Goal: Task Accomplishment & Management: Manage account settings

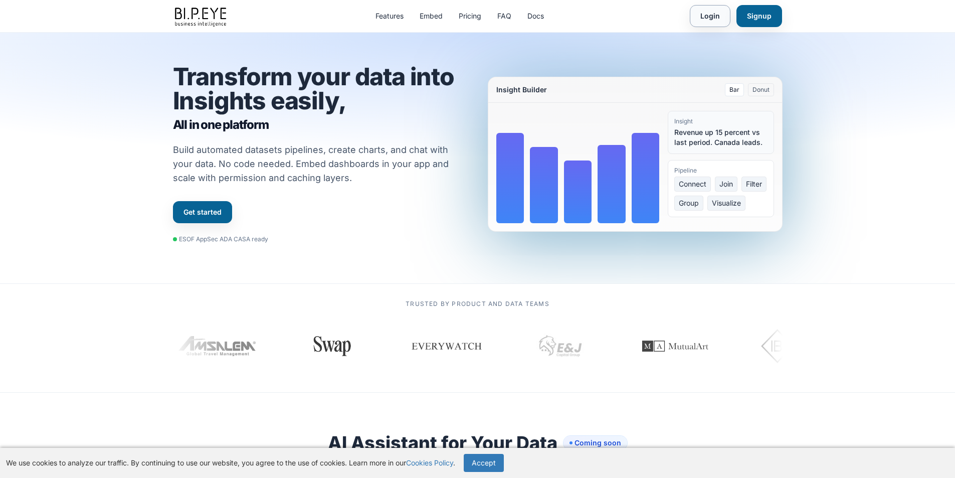
click at [706, 14] on link "Login" at bounding box center [710, 16] width 41 height 22
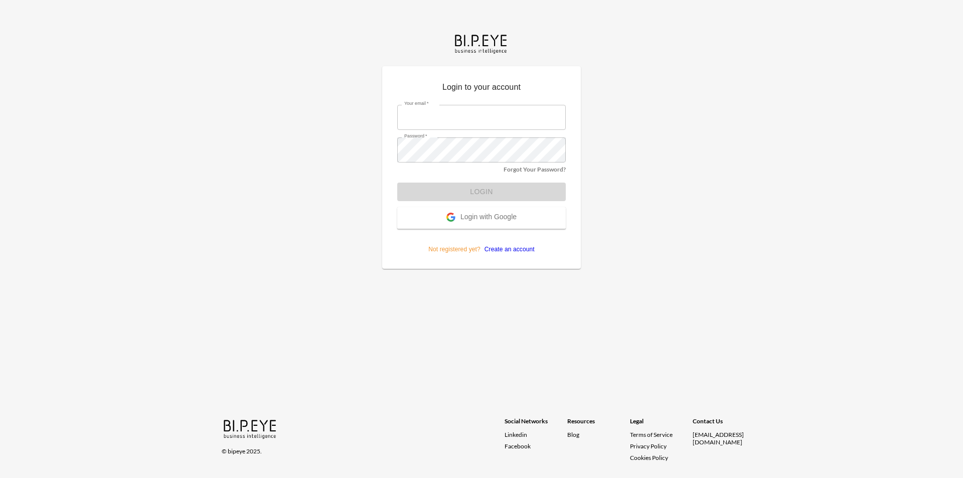
type input "[EMAIL_ADDRESS][DOMAIN_NAME]"
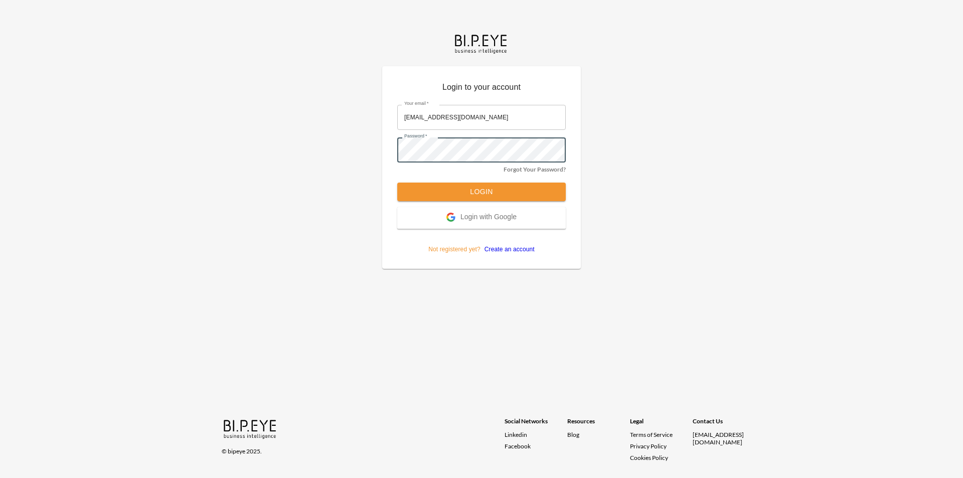
click at [431, 188] on button "Login" at bounding box center [481, 191] width 168 height 19
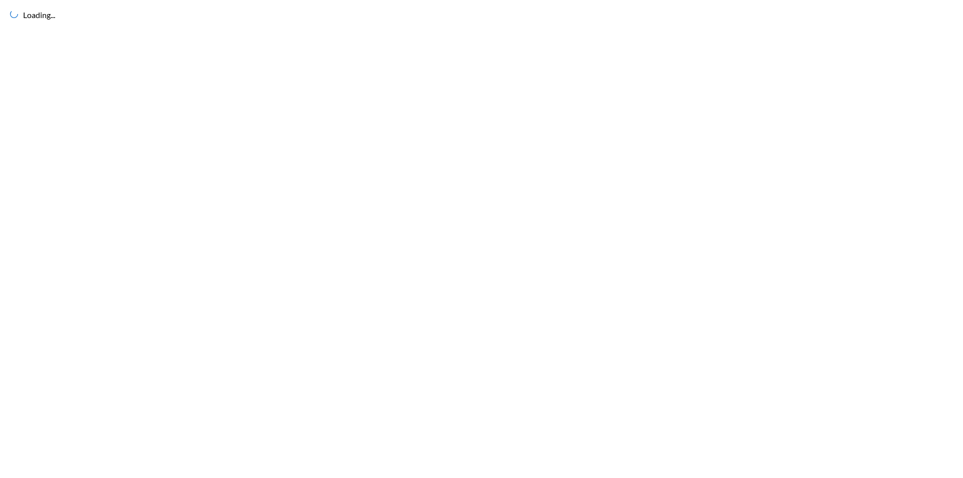
click at [91, 75] on div "Loading..." at bounding box center [481, 239] width 963 height 478
